Goal: Task Accomplishment & Management: Manage account settings

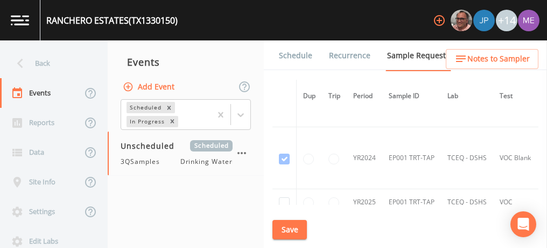
scroll to position [108, 0]
click at [287, 55] on link "Schedule" at bounding box center [295, 55] width 37 height 30
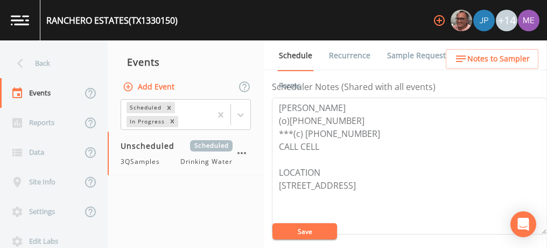
scroll to position [298, 0]
click at [381, 162] on textarea "RACHELL SYLVIA (o)(830) 896-2250 ***(c) (830) 377-3082 CALL CELL LOCATION 1322 …" at bounding box center [409, 165] width 275 height 137
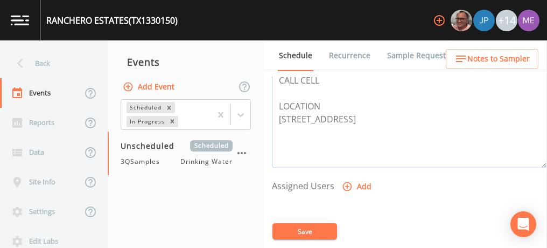
scroll to position [403, 0]
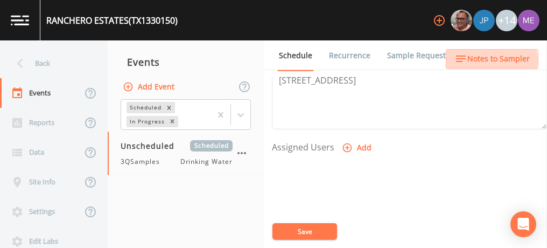
click at [486, 60] on span "Notes to Sampler" at bounding box center [498, 58] width 62 height 13
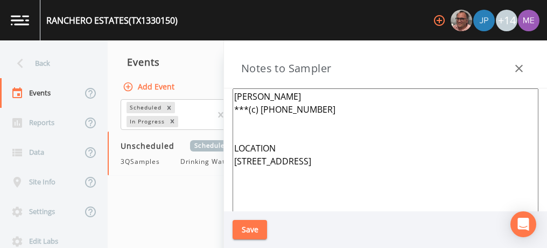
click at [249, 228] on button "Save" at bounding box center [250, 230] width 34 height 20
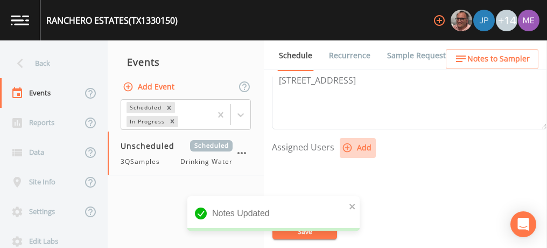
click at [348, 144] on icon "button" at bounding box center [347, 147] width 11 height 11
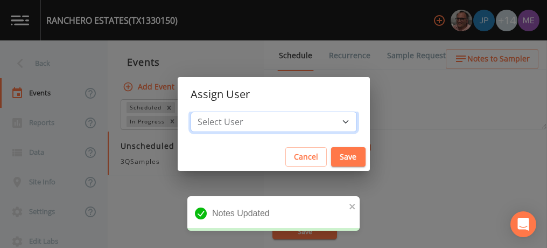
click at [327, 123] on select "Select User Mike Franklin Joshua gere Paul Lauren Saenz David Weber Zachary Eva…" at bounding box center [274, 121] width 166 height 20
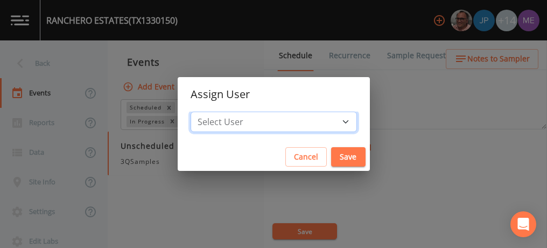
select select "6518b6a0-c5fa-4d0f-8e3d-fc6e8623860b"
click at [207, 111] on select "Select User Mike Franklin Joshua gere Paul Lauren Saenz David Weber Zachary Eva…" at bounding box center [274, 121] width 166 height 20
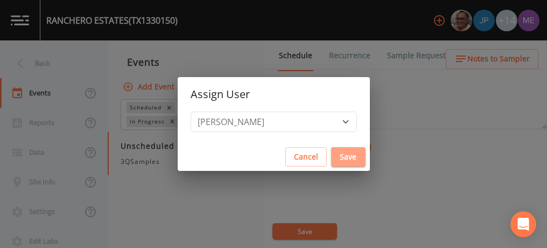
click at [331, 153] on button "Save" at bounding box center [348, 157] width 34 height 20
select select
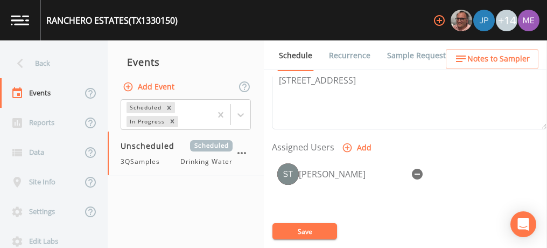
click at [287, 231] on button "Save" at bounding box center [305, 231] width 65 height 16
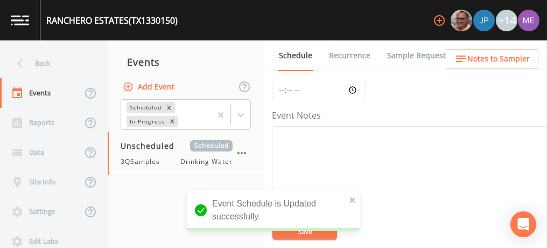
scroll to position [0, 0]
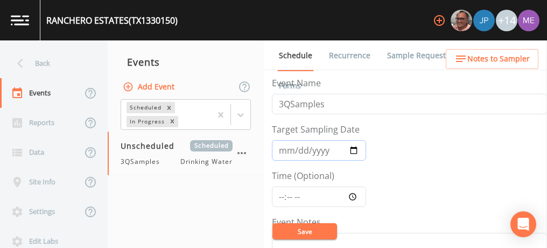
click at [290, 151] on input "Target Sampling Date" at bounding box center [319, 150] width 94 height 20
type input "2025-08-27"
click at [280, 196] on input "Time (Optional)" at bounding box center [319, 196] width 94 height 20
type input "12:00"
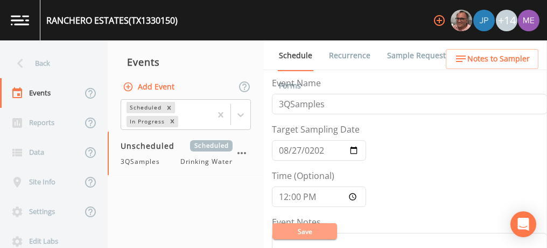
click at [302, 232] on button "Save" at bounding box center [305, 231] width 65 height 16
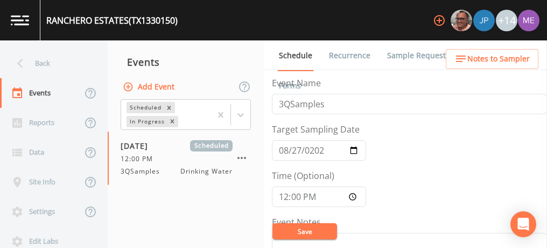
click at [419, 54] on link "Sample Requests" at bounding box center [419, 55] width 66 height 30
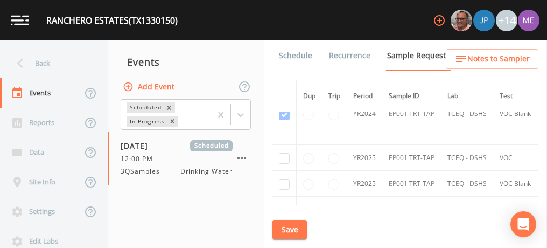
scroll to position [164, 0]
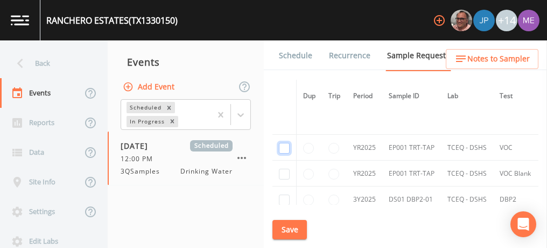
click at [281, 48] on input "checkbox" at bounding box center [284, 42] width 11 height 11
checkbox input "true"
click at [283, 110] on input "checkbox" at bounding box center [284, 104] width 11 height 11
checkbox input "true"
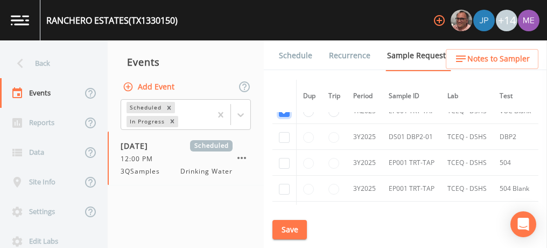
scroll to position [227, 0]
click at [285, 135] on input "checkbox" at bounding box center [284, 136] width 11 height 11
checkbox input "true"
click at [287, 160] on input "checkbox" at bounding box center [284, 162] width 11 height 11
checkbox input "true"
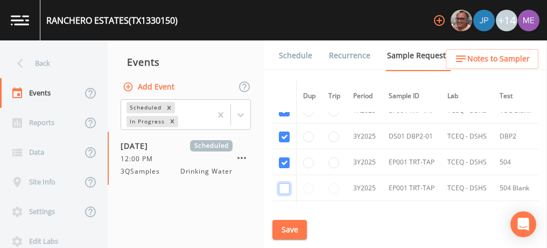
click at [287, 185] on input "checkbox" at bounding box center [284, 188] width 11 height 11
checkbox input "true"
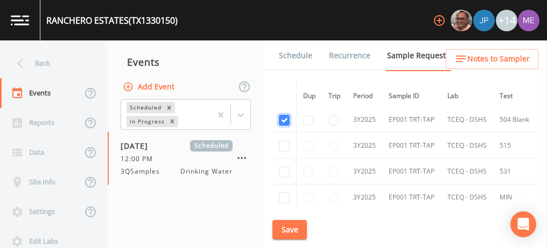
scroll to position [296, 0]
click at [286, 144] on input "checkbox" at bounding box center [284, 144] width 11 height 11
checkbox input "true"
click at [285, 170] on input "checkbox" at bounding box center [284, 170] width 11 height 11
checkbox input "true"
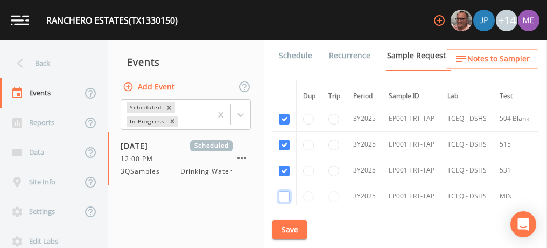
click at [285, 191] on input "checkbox" at bounding box center [284, 196] width 11 height 11
checkbox input "true"
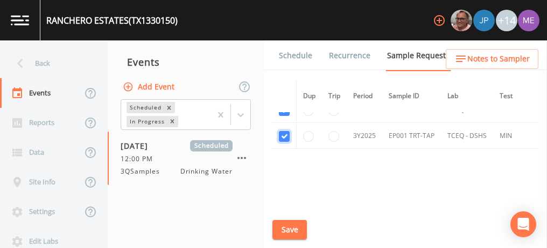
scroll to position [358, 0]
click at [283, 233] on button "Save" at bounding box center [290, 230] width 34 height 20
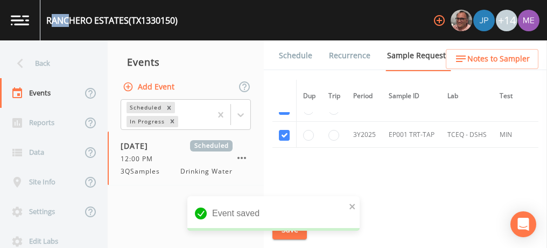
drag, startPoint x: 50, startPoint y: 20, endPoint x: 71, endPoint y: 20, distance: 21.0
click at [71, 20] on div "RANCHERO ESTATES (TX1330150)" at bounding box center [111, 20] width 131 height 13
drag, startPoint x: 71, startPoint y: 20, endPoint x: 46, endPoint y: 17, distance: 25.1
click at [46, 17] on div "RANCHERO ESTATES (TX1330150)" at bounding box center [108, 20] width 137 height 40
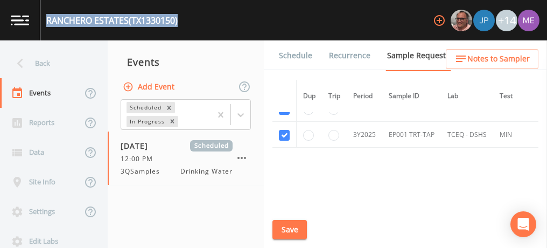
drag, startPoint x: 46, startPoint y: 17, endPoint x: 179, endPoint y: 23, distance: 133.2
click at [178, 23] on div "RANCHERO ESTATES (TX1330150)" at bounding box center [111, 20] width 131 height 13
copy div "RANCHERO ESTATES (TX1330150)"
click at [301, 55] on link "Schedule" at bounding box center [295, 55] width 37 height 30
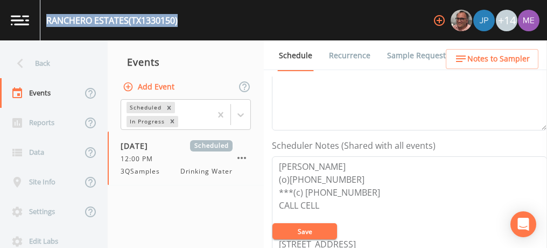
scroll to position [240, 0]
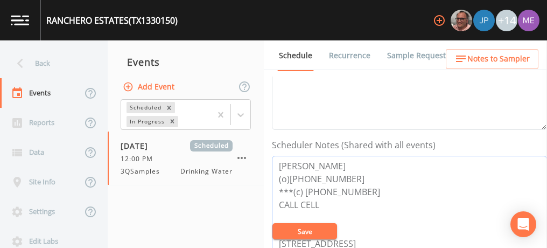
drag, startPoint x: 291, startPoint y: 189, endPoint x: 364, endPoint y: 187, distance: 72.7
click at [364, 187] on textarea "RACHELL SYLVIA (o)(830) 896-2250 ***(c) (830) 377-3082 CALL CELL LOCATION 1322 …" at bounding box center [409, 224] width 275 height 137
click at [399, 54] on link "Sample Requests" at bounding box center [419, 55] width 66 height 30
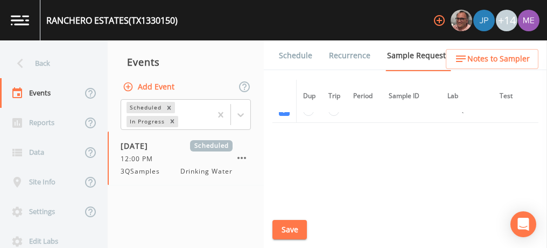
scroll to position [384, 0]
click at [296, 57] on link "Schedule" at bounding box center [295, 55] width 37 height 30
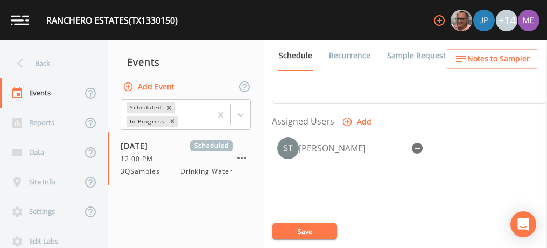
scroll to position [428, 0]
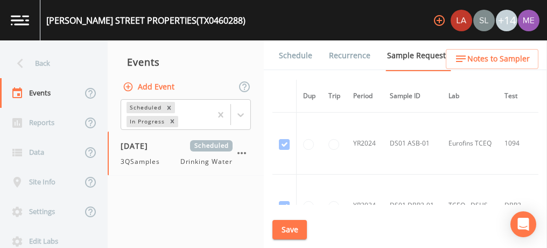
scroll to position [1874, 0]
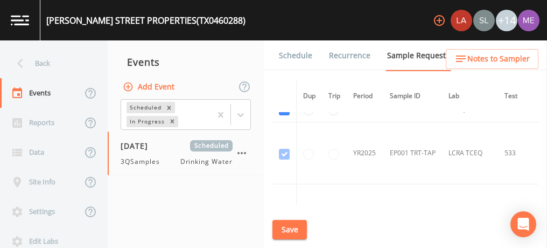
click at [289, 54] on link "Schedule" at bounding box center [295, 55] width 37 height 30
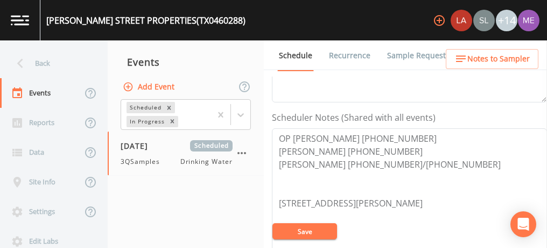
scroll to position [268, 0]
click at [396, 54] on link "Sample Requests" at bounding box center [419, 55] width 66 height 30
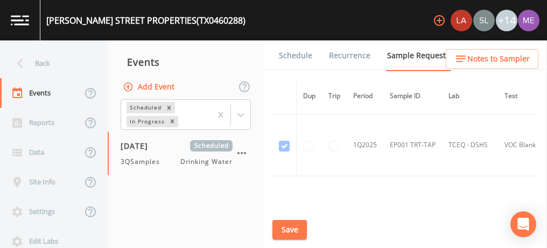
scroll to position [2612, 0]
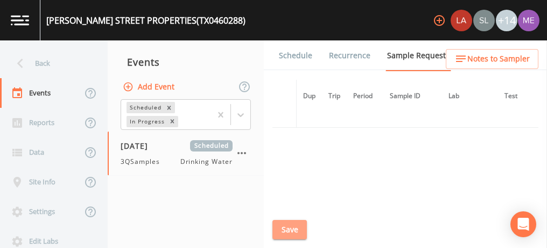
click at [292, 230] on button "Save" at bounding box center [290, 230] width 34 height 20
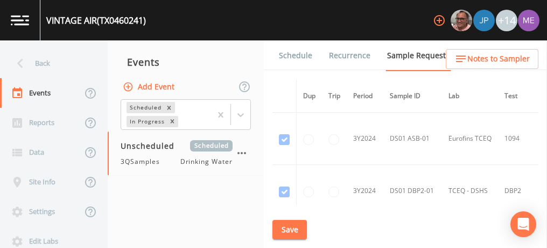
scroll to position [833, 0]
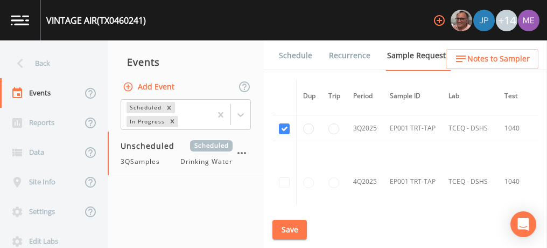
click at [289, 58] on link "Schedule" at bounding box center [295, 55] width 37 height 30
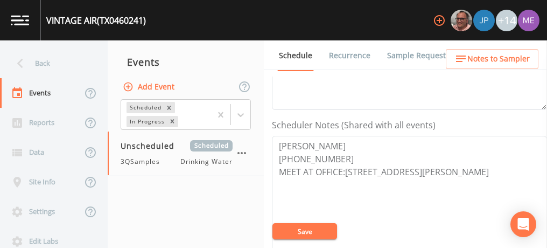
scroll to position [265, 0]
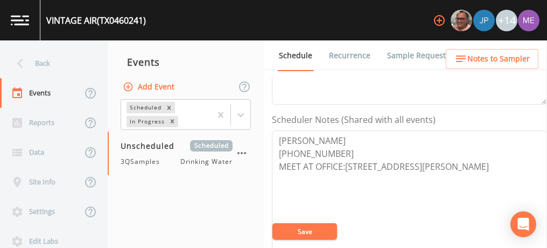
click at [408, 55] on link "Sample Requests" at bounding box center [419, 55] width 66 height 30
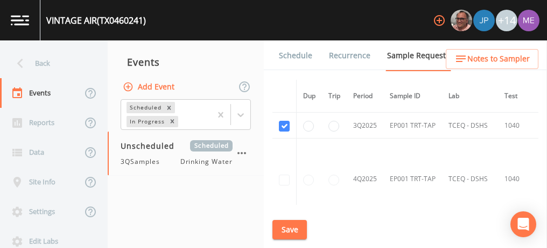
scroll to position [846, 0]
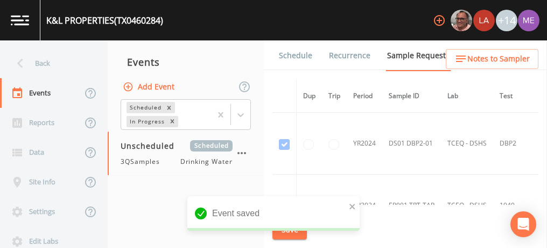
scroll to position [269, 0]
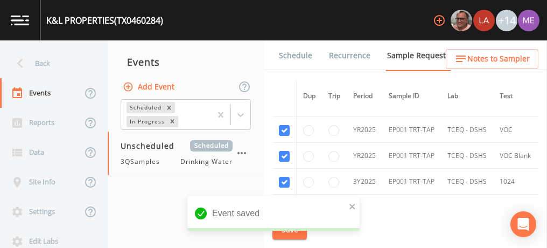
click at [285, 57] on link "Schedule" at bounding box center [295, 55] width 37 height 30
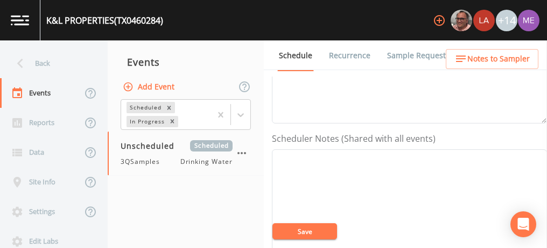
scroll to position [247, 0]
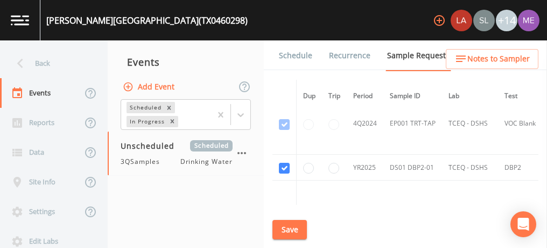
scroll to position [1197, 0]
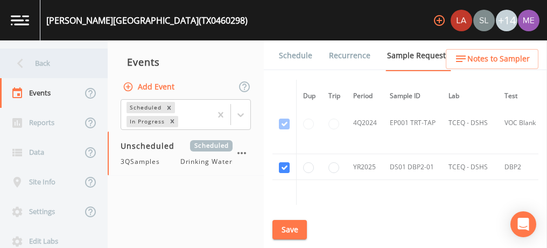
click at [44, 62] on div "Back" at bounding box center [48, 63] width 97 height 30
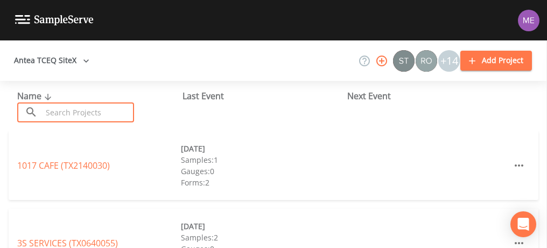
click at [87, 116] on input "text" at bounding box center [88, 112] width 92 height 20
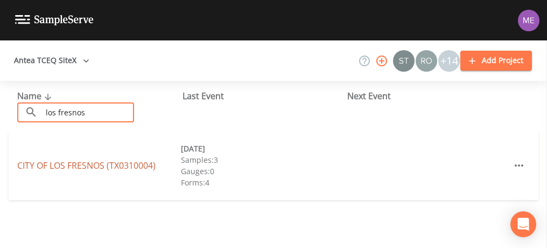
type input "los fresnos"
click at [52, 166] on link "[GEOGRAPHIC_DATA] (TX0310004)" at bounding box center [86, 165] width 138 height 12
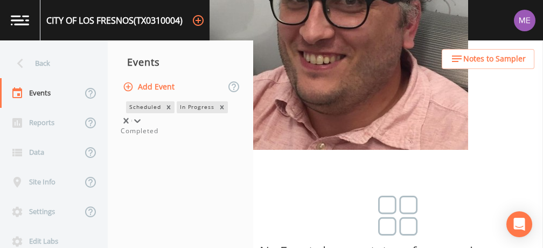
click at [143, 118] on icon at bounding box center [137, 120] width 11 height 11
click at [212, 136] on div "Completed" at bounding box center [181, 131] width 120 height 10
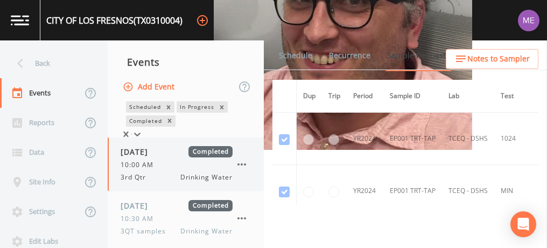
scroll to position [221, 0]
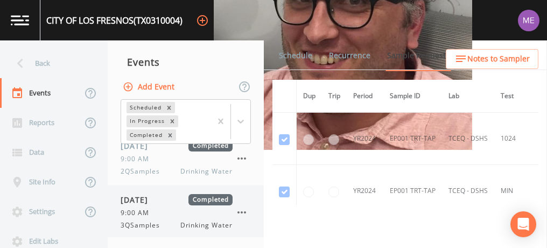
click at [156, 199] on span "[DATE]" at bounding box center [138, 199] width 35 height 11
click at [303, 71] on link "Forms" at bounding box center [289, 86] width 25 height 30
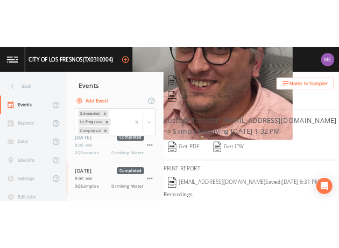
scroll to position [257, 0]
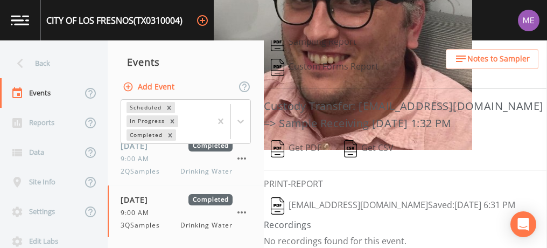
click at [354, 200] on button "[PERSON_NAME][EMAIL_ADDRESS][DOMAIN_NAME]  Saved: [DATE] 6:31 PM" at bounding box center [393, 205] width 259 height 25
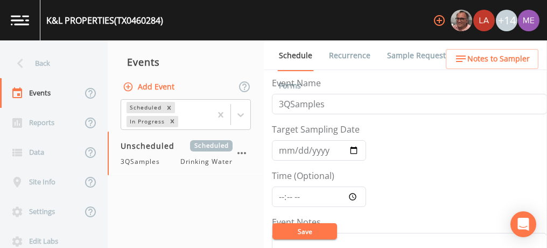
scroll to position [247, 0]
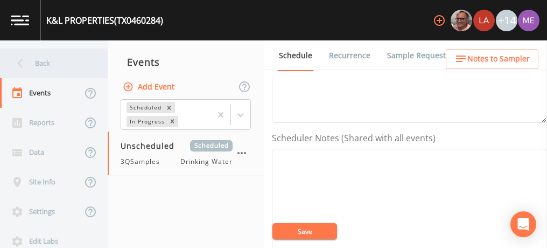
click at [44, 58] on div "Back" at bounding box center [48, 63] width 97 height 30
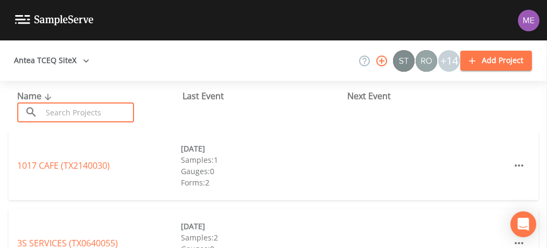
click at [60, 110] on input "text" at bounding box center [88, 112] width 92 height 20
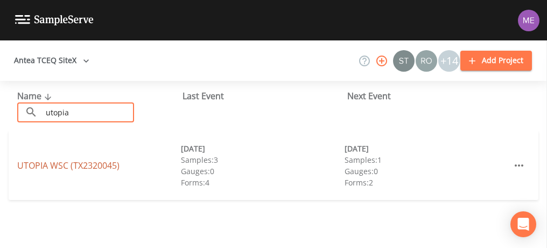
type input "utopia"
click at [45, 171] on link "UTOPIA WSC (TX2320045)" at bounding box center [68, 165] width 102 height 12
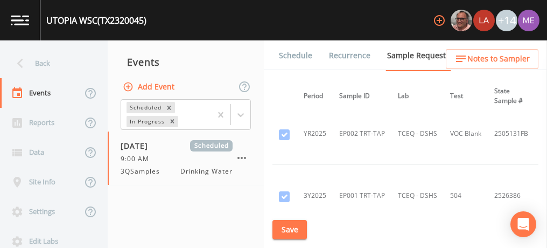
scroll to position [1303, 50]
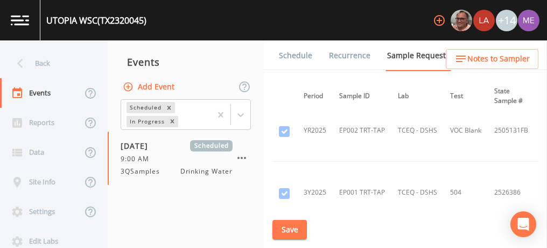
click at [338, 114] on td "EP002 TRT-TAP" at bounding box center [362, 131] width 59 height 62
click at [297, 53] on link "Schedule" at bounding box center [295, 55] width 37 height 30
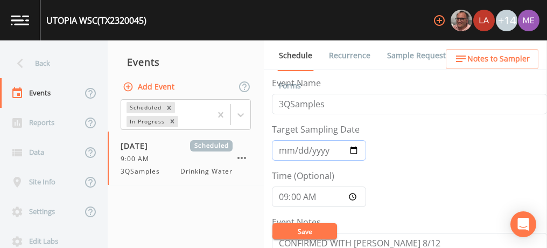
click at [283, 145] on input "2025-09-03" at bounding box center [319, 150] width 94 height 20
type input "2025-08-25"
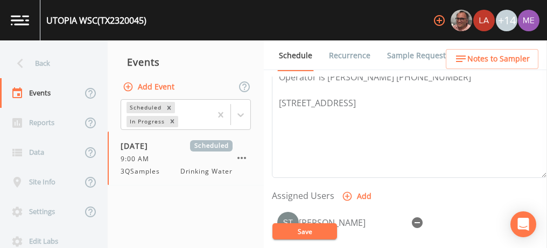
scroll to position [355, 0]
click at [311, 224] on button "Save" at bounding box center [305, 231] width 65 height 16
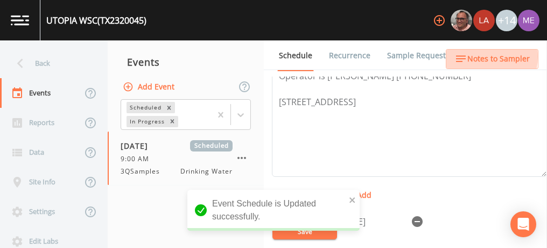
click at [476, 57] on span "Notes to Sampler" at bounding box center [498, 58] width 62 height 13
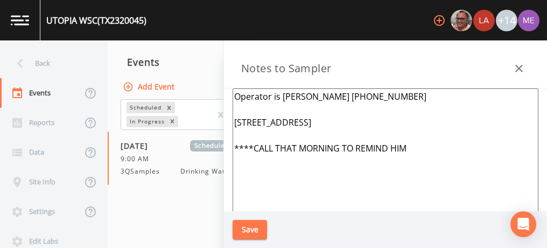
click at [263, 108] on textarea "Operator is Travis 830-591-9631 181 CR 357, UTOPIA ****CALL THAT MORNING TO REM…" at bounding box center [386, 219] width 306 height 262
paste textarea "HOUSTON ST / CYPRESS ST, UTOPIA"
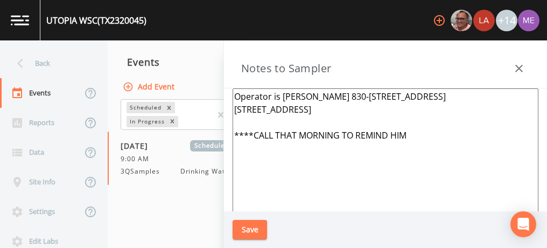
type textarea "Operator is Travis 830-591-9631 HOUSTON ST / CYPRESS ST, UTOPIA-EP001 181 CR 35…"
click at [244, 225] on button "Save" at bounding box center [250, 230] width 34 height 20
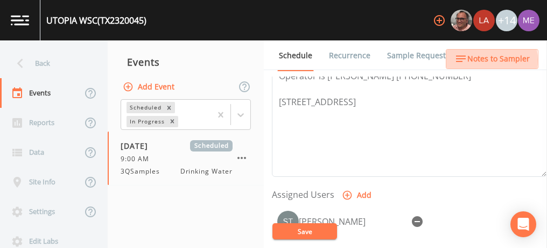
click at [475, 60] on span "Notes to Sampler" at bounding box center [498, 58] width 62 height 13
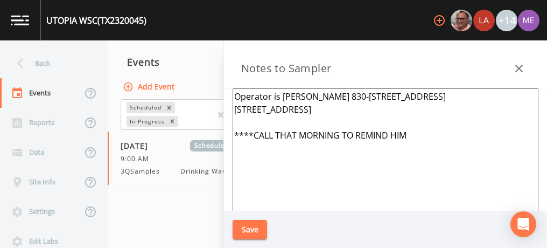
click at [255, 226] on button "Save" at bounding box center [250, 230] width 34 height 20
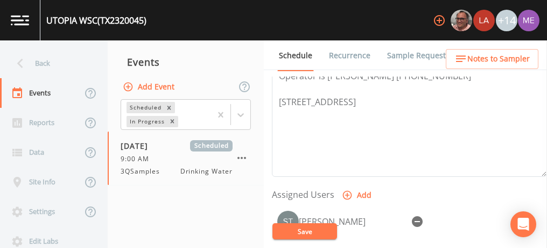
click at [295, 234] on button "Save" at bounding box center [305, 231] width 65 height 16
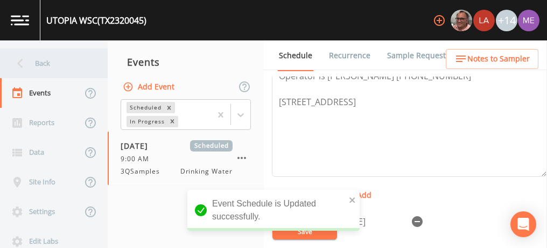
click at [44, 60] on div "Back" at bounding box center [48, 63] width 97 height 30
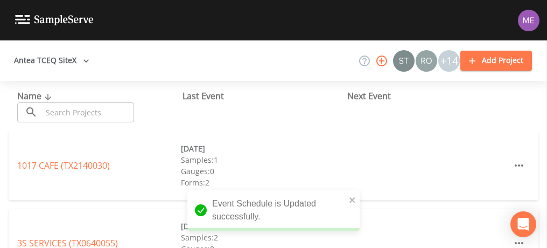
click at [70, 108] on input "text" at bounding box center [88, 112] width 92 height 20
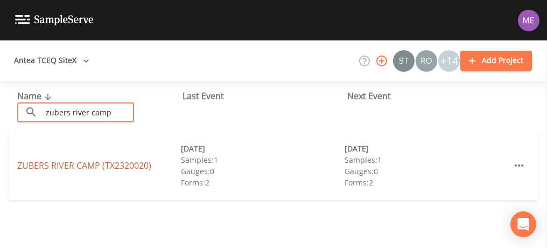
type input "zubers river camp"
click at [80, 163] on link "ZUBERS RIVER CAMP (TX2320020)" at bounding box center [84, 165] width 134 height 12
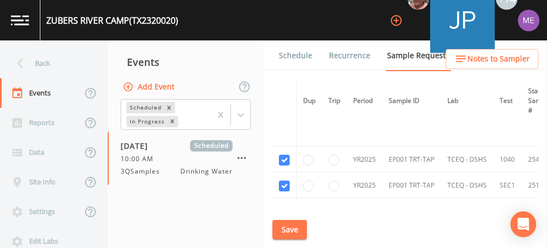
scroll to position [105, 0]
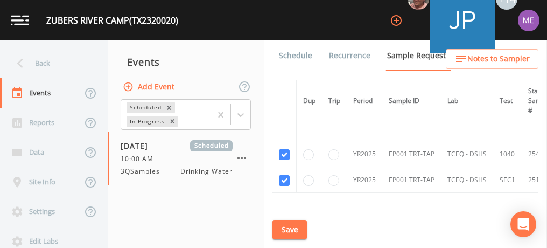
click at [286, 56] on link "Schedule" at bounding box center [295, 55] width 37 height 30
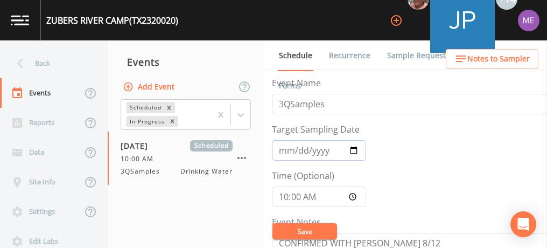
click at [295, 152] on input "2025-09-03" at bounding box center [319, 150] width 94 height 20
click at [283, 150] on input "2025-09-03" at bounding box center [319, 150] width 94 height 20
type input "2025-08-25"
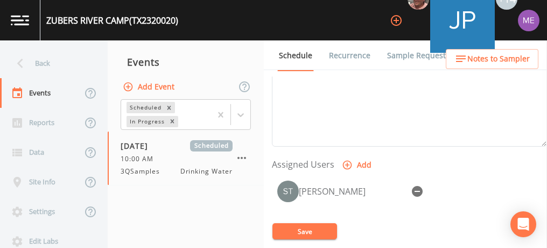
scroll to position [390, 0]
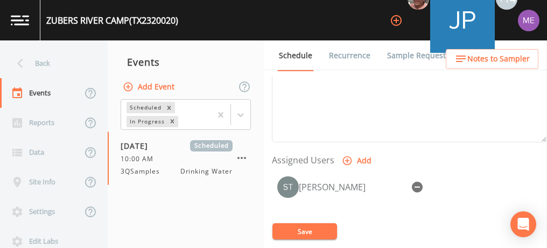
click at [292, 232] on button "Save" at bounding box center [305, 231] width 65 height 16
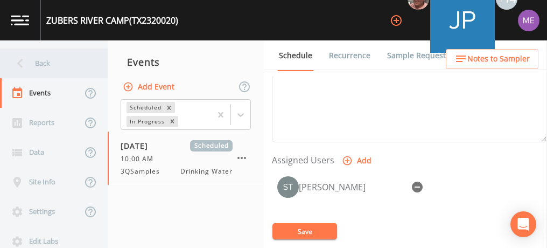
click at [44, 64] on div "Back" at bounding box center [48, 63] width 97 height 30
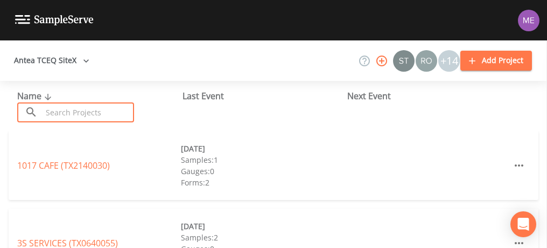
click at [68, 107] on input "text" at bounding box center [88, 112] width 92 height 20
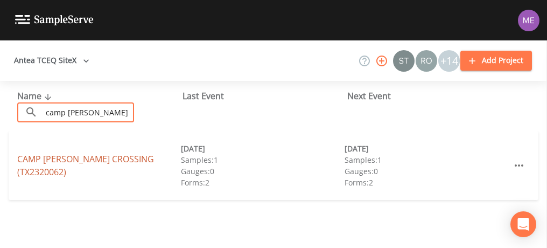
type input "camp magers"
click at [81, 165] on link "CAMP MAGERS CROSSING (TX2320062)" at bounding box center [85, 165] width 137 height 25
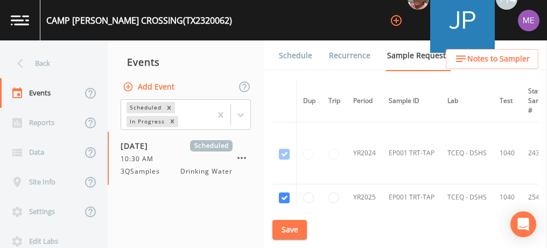
click at [305, 57] on link "Schedule" at bounding box center [295, 55] width 37 height 30
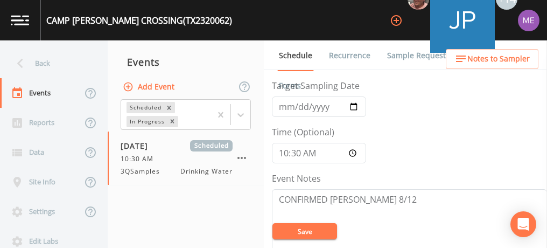
scroll to position [29, 0]
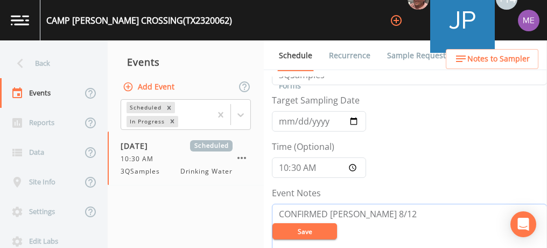
type textarea "CONFIRMED WITH GREGORY 8/12"
click at [309, 233] on button "Save" at bounding box center [305, 231] width 65 height 16
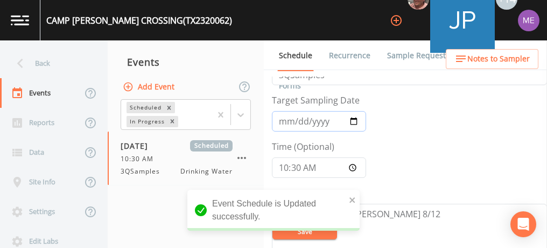
click at [282, 121] on input "2025-09-03" at bounding box center [319, 121] width 94 height 20
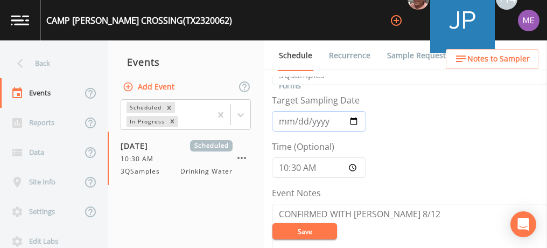
type input "2025-08-25"
click at [306, 227] on button "Save" at bounding box center [305, 231] width 65 height 16
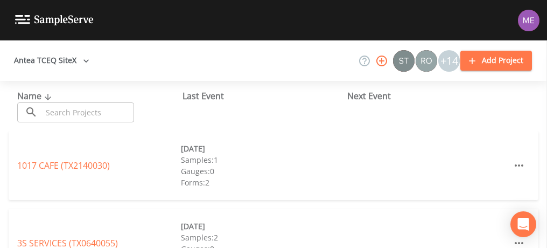
click at [73, 111] on input "text" at bounding box center [88, 112] width 92 height 20
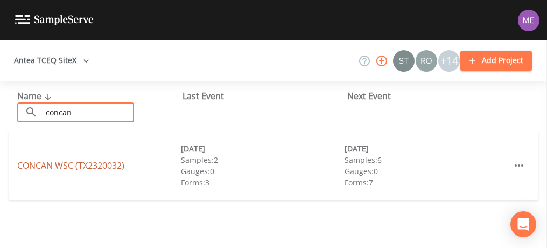
type input "concan"
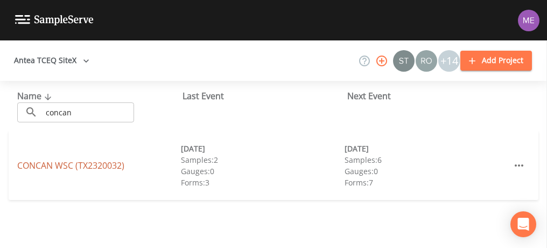
click at [43, 166] on link "CONCAN WSC (TX2320032)" at bounding box center [70, 165] width 107 height 12
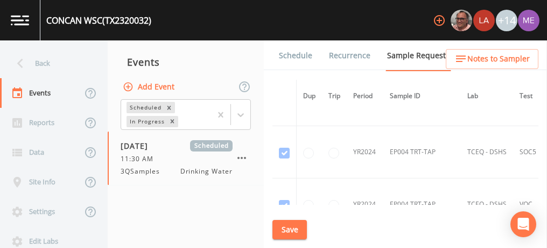
scroll to position [144, 0]
click at [294, 54] on link "Schedule" at bounding box center [295, 55] width 37 height 30
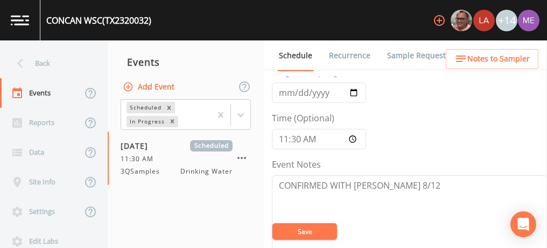
scroll to position [48, 0]
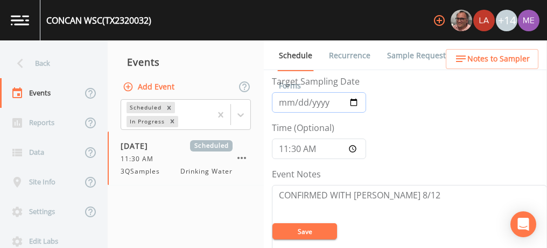
drag, startPoint x: 425, startPoint y: 178, endPoint x: 287, endPoint y: 102, distance: 158.1
click at [287, 102] on input "2025-09-03" at bounding box center [319, 102] width 94 height 20
type input "2025-08-25"
click at [309, 233] on button "Save" at bounding box center [305, 231] width 65 height 16
click at [311, 235] on button "Save" at bounding box center [305, 231] width 65 height 16
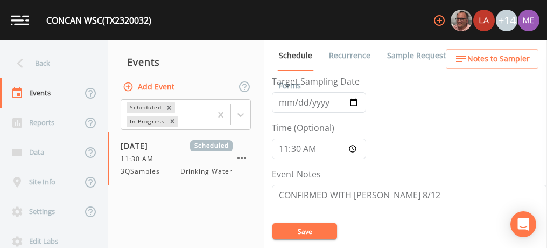
click at [316, 232] on button "Save" at bounding box center [305, 231] width 65 height 16
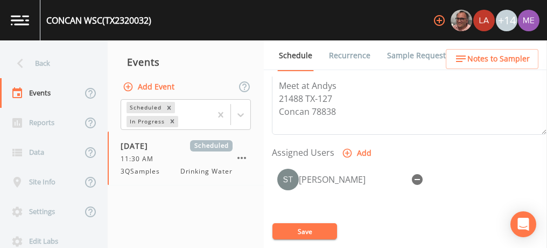
scroll to position [398, 0]
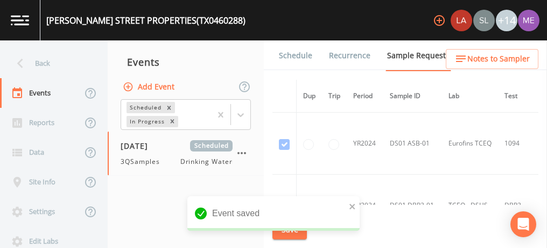
scroll to position [2612, 0]
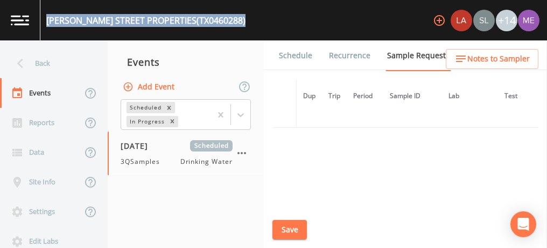
drag, startPoint x: 47, startPoint y: 20, endPoint x: 211, endPoint y: 23, distance: 163.7
click at [211, 23] on div "[PERSON_NAME][GEOGRAPHIC_DATA] (TX0460288) +14" at bounding box center [273, 20] width 547 height 40
copy div "[PERSON_NAME][GEOGRAPHIC_DATA] (TX0460288)"
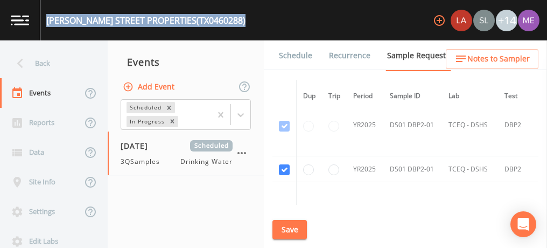
scroll to position [1814, 0]
click at [293, 55] on link "Schedule" at bounding box center [295, 55] width 37 height 30
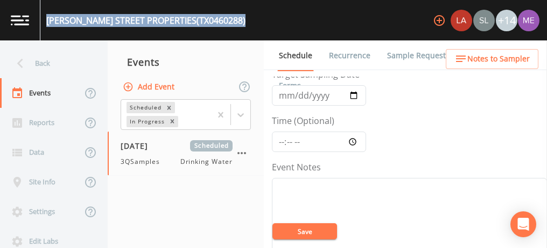
scroll to position [58, 0]
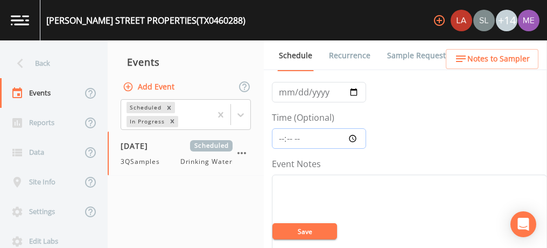
click at [281, 137] on input "Time (Optional)" at bounding box center [319, 138] width 94 height 20
type input "08:00"
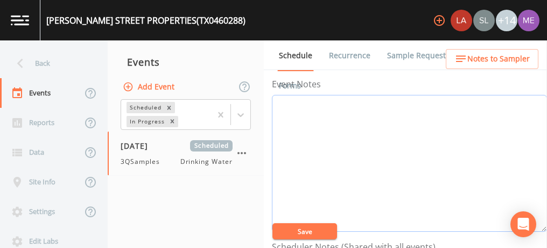
click at [281, 137] on textarea "Event Notes" at bounding box center [409, 163] width 275 height 137
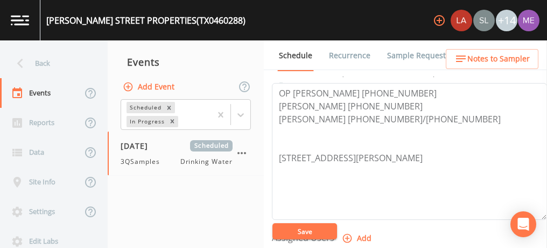
scroll to position [312, 0]
type textarea "confirmed with [PERSON_NAME] 8/21"
drag, startPoint x: 334, startPoint y: 90, endPoint x: 388, endPoint y: 90, distance: 54.4
click at [388, 90] on textarea "OP Eric Ruffo 210-336-140566 Carlos Kraly 210-421-6935 Oscar Dilworth 210-653-2…" at bounding box center [409, 151] width 275 height 137
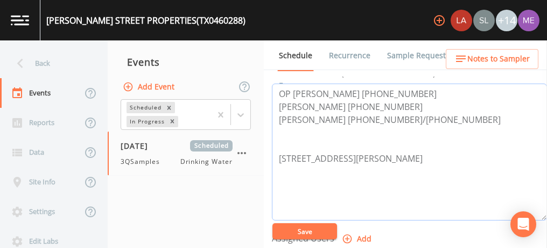
type textarea "OP Eric Ruffo 210-336-1405 Carlos Kraly 210-421-6935 Oscar Dilworth 210-653-212…"
click at [299, 231] on button "Save" at bounding box center [305, 231] width 65 height 16
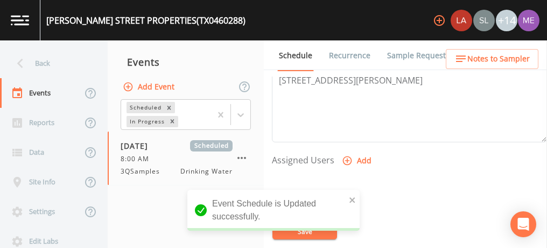
scroll to position [391, 0]
click at [343, 155] on icon "button" at bounding box center [347, 159] width 9 height 9
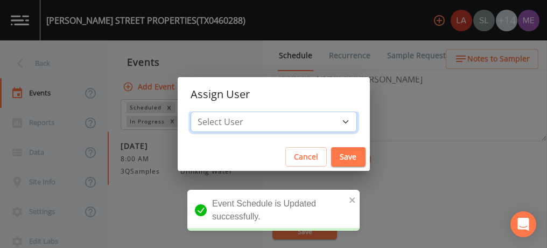
click at [330, 122] on select "Select User Lauren Saenz Sloan Rigamonti Joshua gere Paul Mike Franklin Zachary…" at bounding box center [274, 121] width 166 height 20
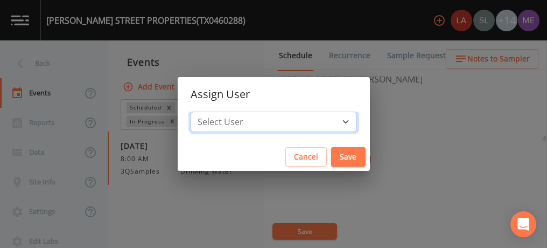
select select "82fcd260-406f-4720-af66-0de7f1917f1c"
click at [207, 111] on select "Select User Lauren Saenz Sloan Rigamonti Joshua gere Paul Mike Franklin Zachary…" at bounding box center [274, 121] width 166 height 20
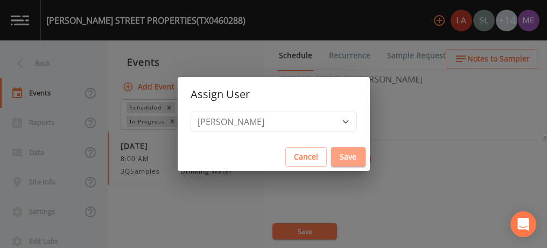
click at [331, 158] on button "Save" at bounding box center [348, 157] width 34 height 20
select select
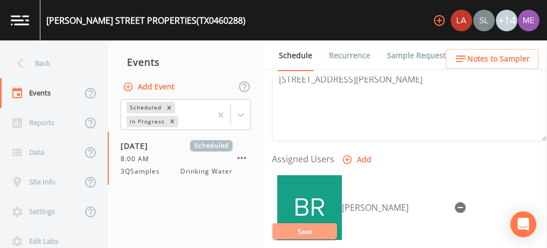
click at [314, 231] on button "Save" at bounding box center [305, 231] width 65 height 16
click at [301, 232] on button "Save" at bounding box center [305, 231] width 65 height 16
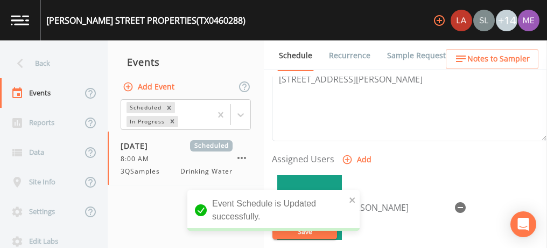
click at [518, 59] on span "Notes to Sampler" at bounding box center [498, 58] width 62 height 13
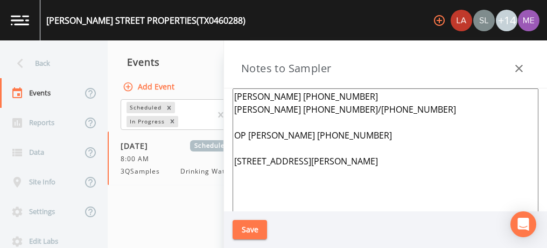
drag, startPoint x: 235, startPoint y: 95, endPoint x: 247, endPoint y: 124, distance: 31.6
click at [247, 124] on textarea "Carlos Kraly 210-421-6935 Oscar Dilworth 210-653-2121/210-660-0788 OP Eric Ruff…" at bounding box center [386, 219] width 306 height 262
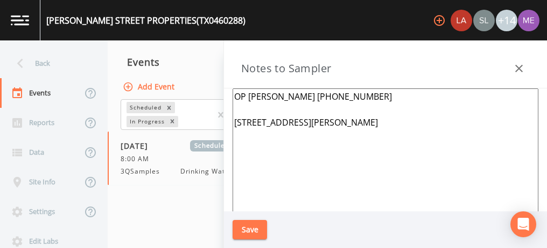
type textarea "OP Eric Ruffo 210-336-1405 18745 Goll St SA 78266"
click at [252, 229] on button "Save" at bounding box center [250, 230] width 34 height 20
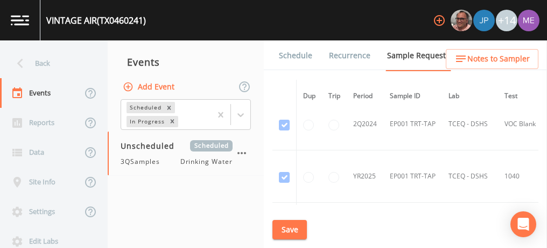
scroll to position [381, 0]
click at [300, 55] on link "Schedule" at bounding box center [295, 55] width 37 height 30
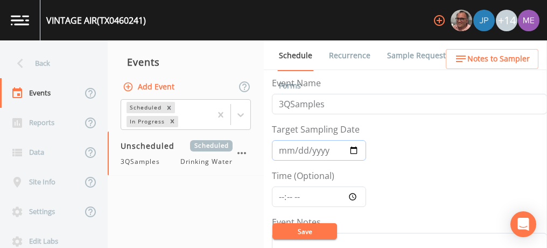
click at [282, 150] on input "Target Sampling Date" at bounding box center [319, 150] width 94 height 20
type input "[DATE]"
click at [283, 195] on input "Time (Optional)" at bounding box center [319, 196] width 94 height 20
type input "08:00"
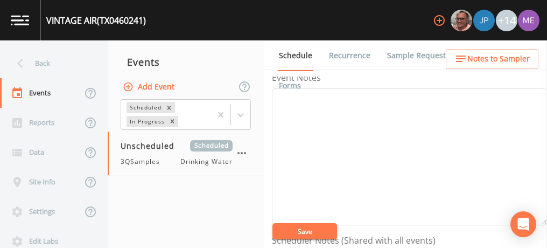
scroll to position [145, 0]
click at [300, 107] on textarea "Event Notes" at bounding box center [409, 155] width 275 height 137
type textarea "E"
type textarea "confirmed with [PERSON_NAME] 8/21"
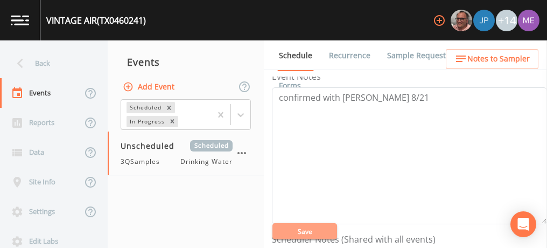
click at [291, 233] on button "Save" at bounding box center [305, 231] width 65 height 16
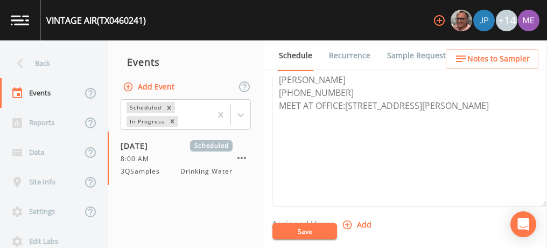
scroll to position [389, 0]
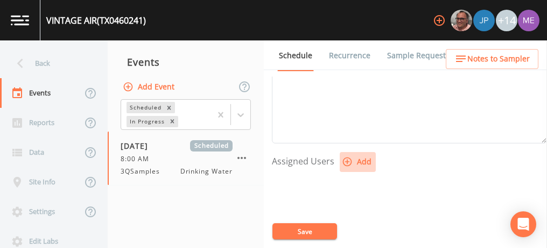
click at [346, 160] on icon "button" at bounding box center [347, 161] width 9 height 9
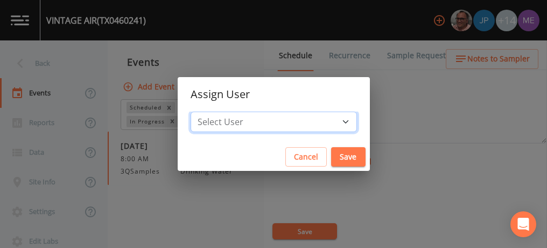
click at [331, 122] on select "Select User [PERSON_NAME] [PERSON_NAME] [PERSON_NAME] [PERSON_NAME] [PERSON_NAM…" at bounding box center [274, 121] width 166 height 20
select select "82fcd260-406f-4720-af66-0de7f1917f1c"
click at [207, 111] on select "Select User [PERSON_NAME] [PERSON_NAME] [PERSON_NAME] [PERSON_NAME] [PERSON_NAM…" at bounding box center [274, 121] width 166 height 20
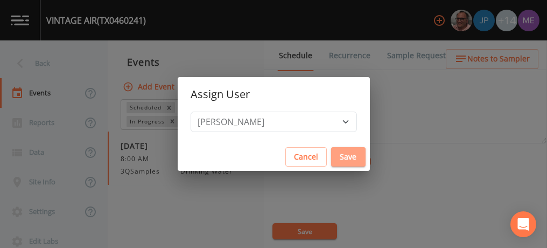
click at [338, 164] on button "Save" at bounding box center [348, 157] width 34 height 20
select select
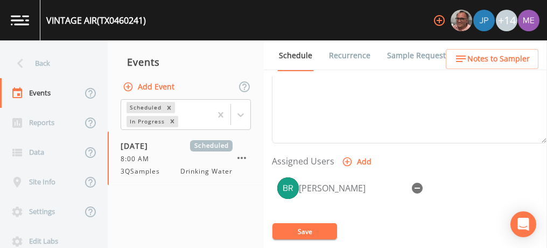
click at [304, 228] on button "Save" at bounding box center [305, 231] width 65 height 16
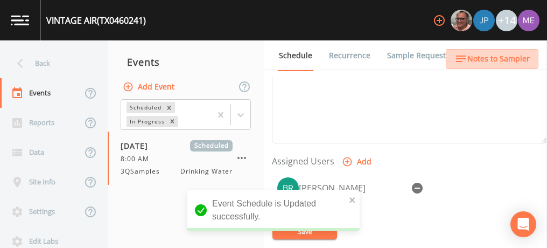
click at [500, 53] on span "Notes to Sampler" at bounding box center [498, 58] width 62 height 13
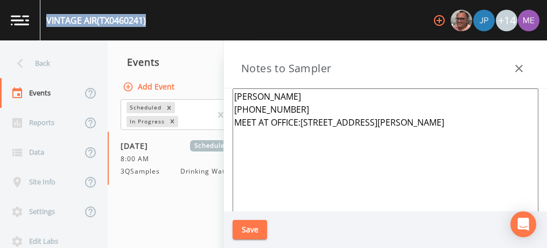
drag, startPoint x: 46, startPoint y: 18, endPoint x: 149, endPoint y: 21, distance: 102.9
click at [149, 21] on div "VINTAGE AIR (TX0460241) +14" at bounding box center [273, 20] width 547 height 40
copy div "VINTAGE AIR (TX0460241)"
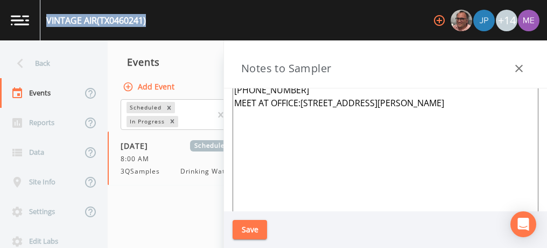
scroll to position [0, 0]
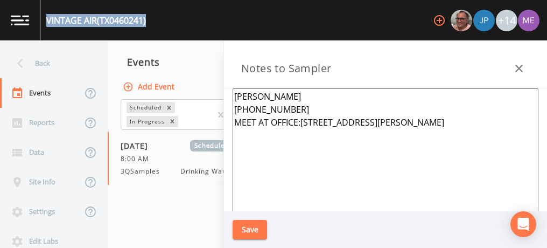
click at [257, 228] on button "Save" at bounding box center [250, 230] width 34 height 20
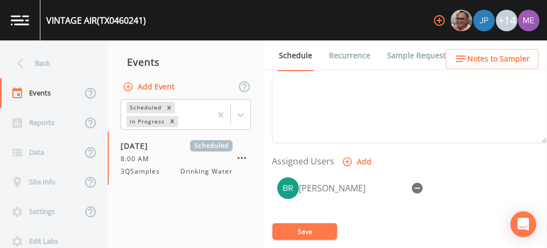
click at [293, 235] on div "Notes Updated" at bounding box center [273, 217] width 172 height 43
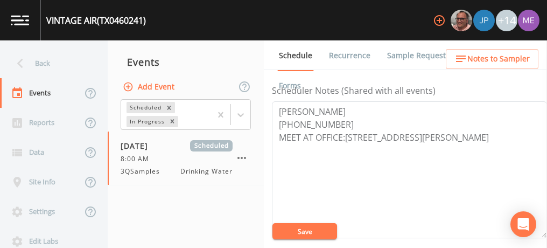
scroll to position [293, 0]
click at [305, 231] on button "Save" at bounding box center [305, 231] width 65 height 16
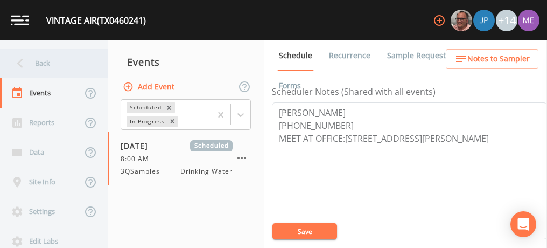
click at [40, 60] on div "Back" at bounding box center [48, 63] width 97 height 30
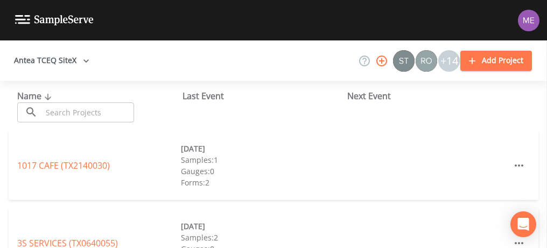
click at [61, 114] on input "text" at bounding box center [88, 112] width 92 height 20
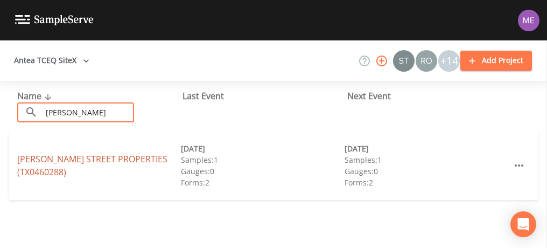
type input "[PERSON_NAME]"
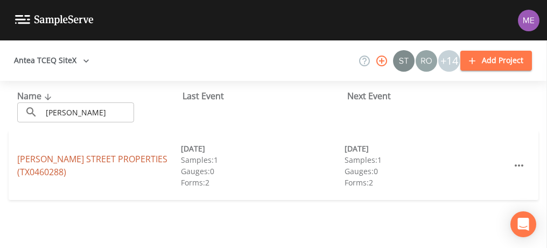
click at [33, 166] on link "[PERSON_NAME][GEOGRAPHIC_DATA] (TX0460288)" at bounding box center [92, 165] width 150 height 25
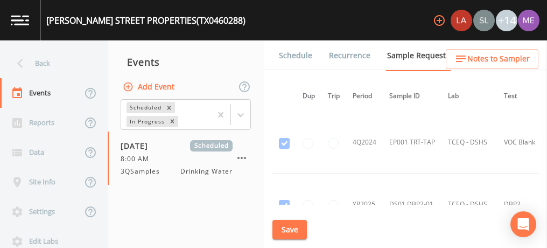
scroll to position [1672, 1]
